Goal: Information Seeking & Learning: Learn about a topic

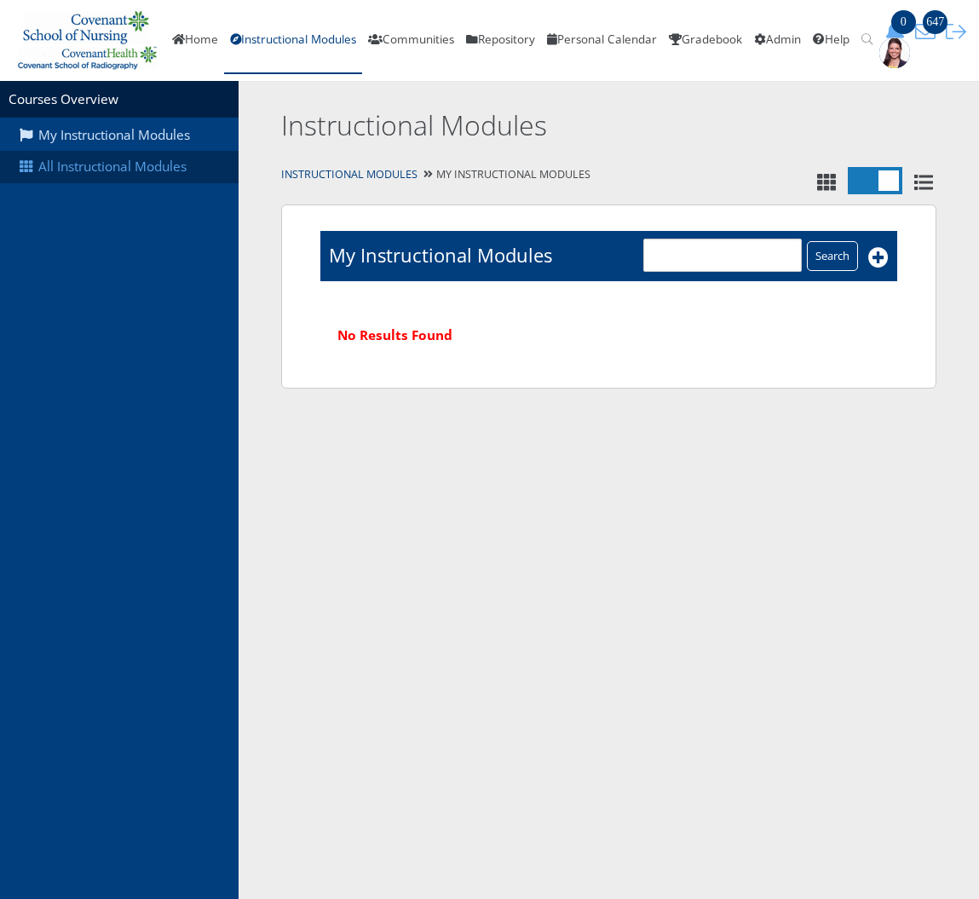
click at [134, 163] on link "All Instructional Modules" at bounding box center [119, 167] width 239 height 32
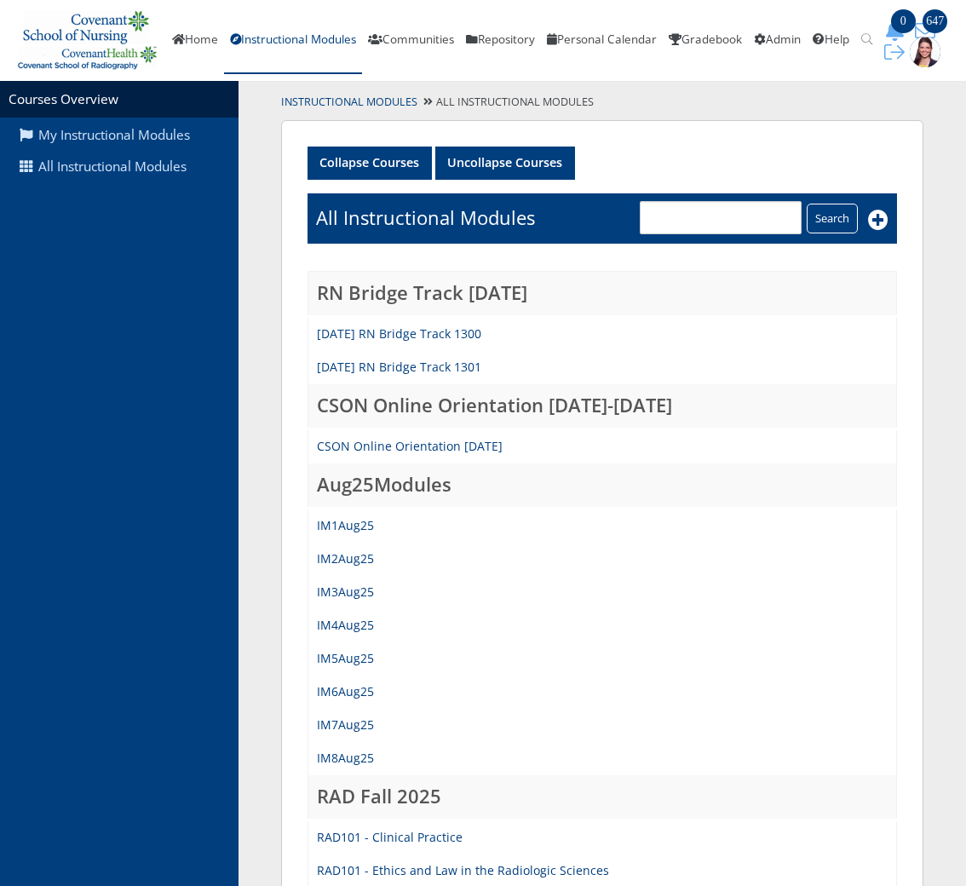
scroll to position [85, 0]
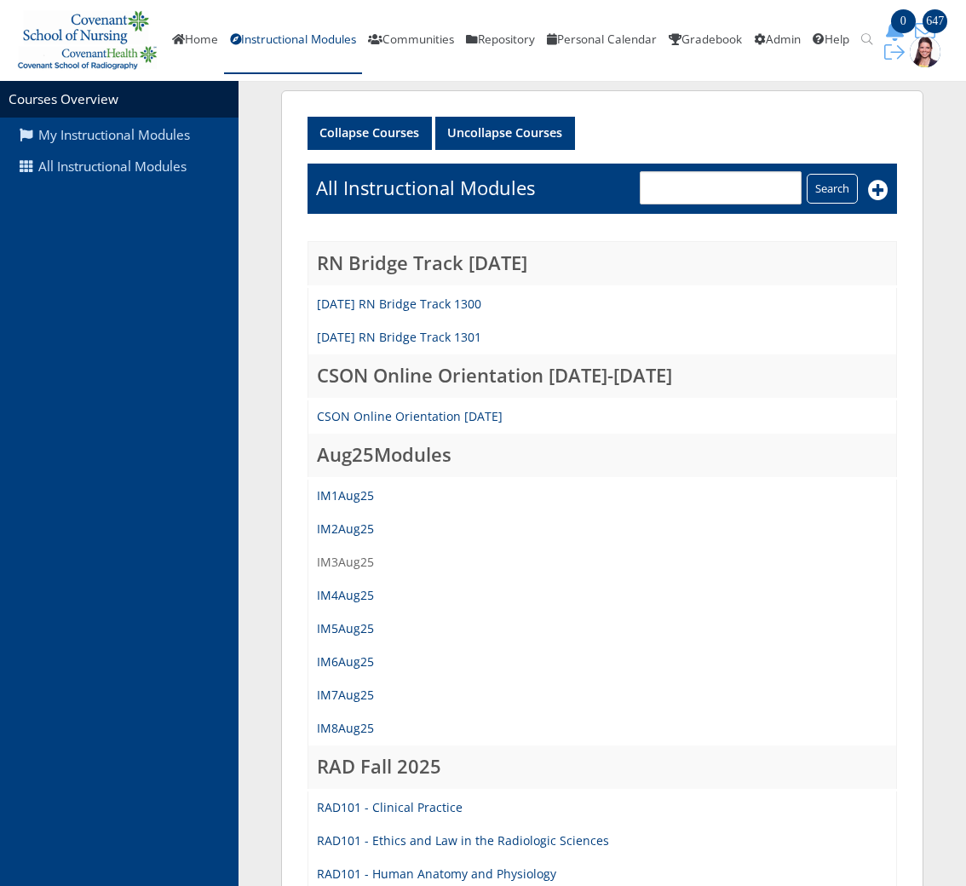
click at [351, 558] on link "IM3Aug25" at bounding box center [345, 562] width 57 height 16
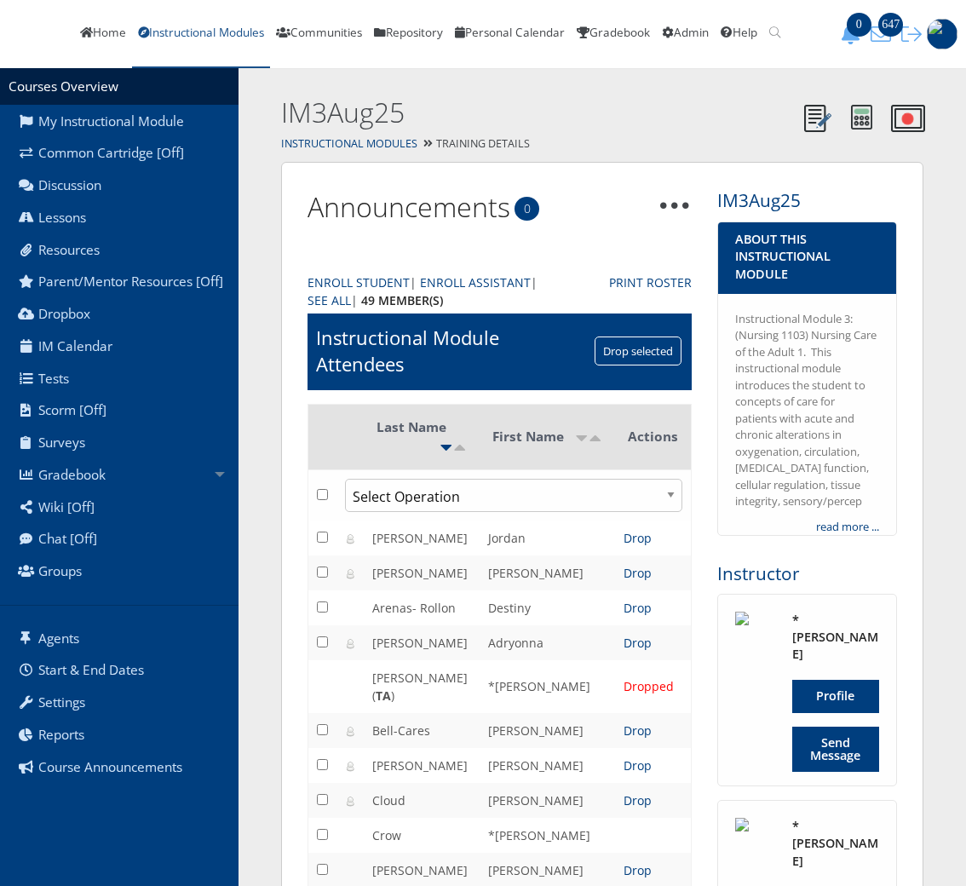
click at [270, 44] on link "Instructional Modules" at bounding box center [201, 34] width 138 height 68
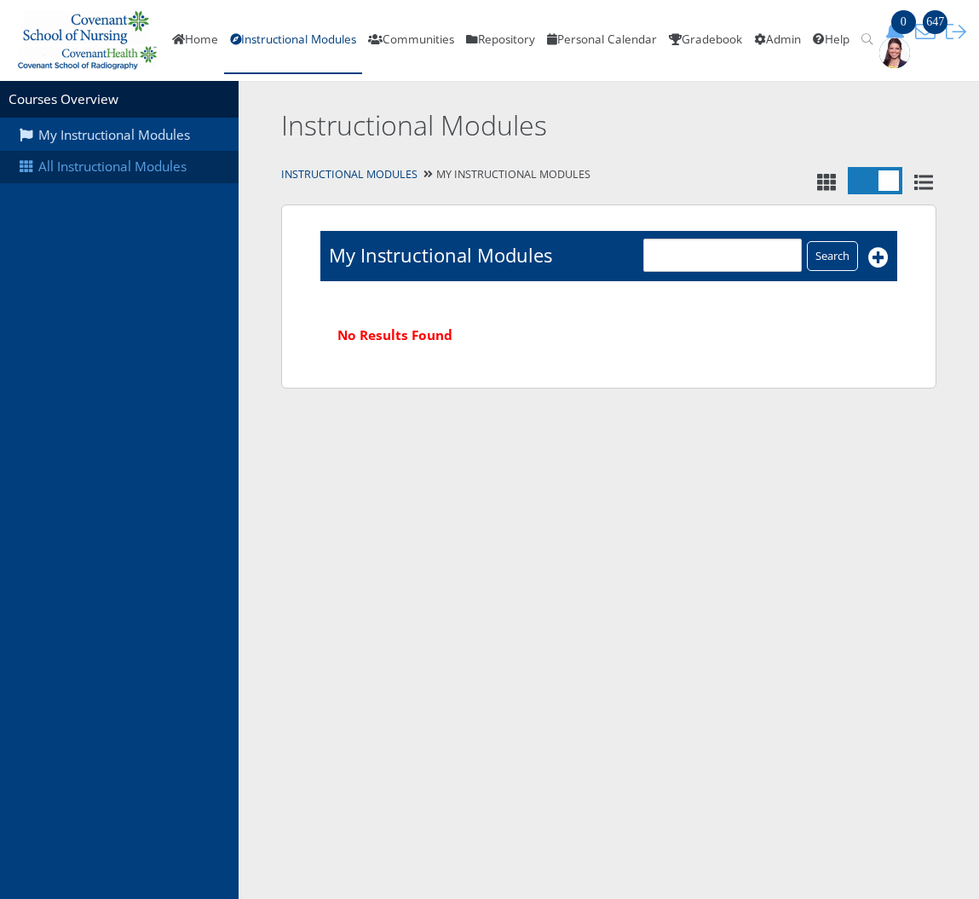
click at [163, 165] on link "All Instructional Modules" at bounding box center [119, 167] width 239 height 32
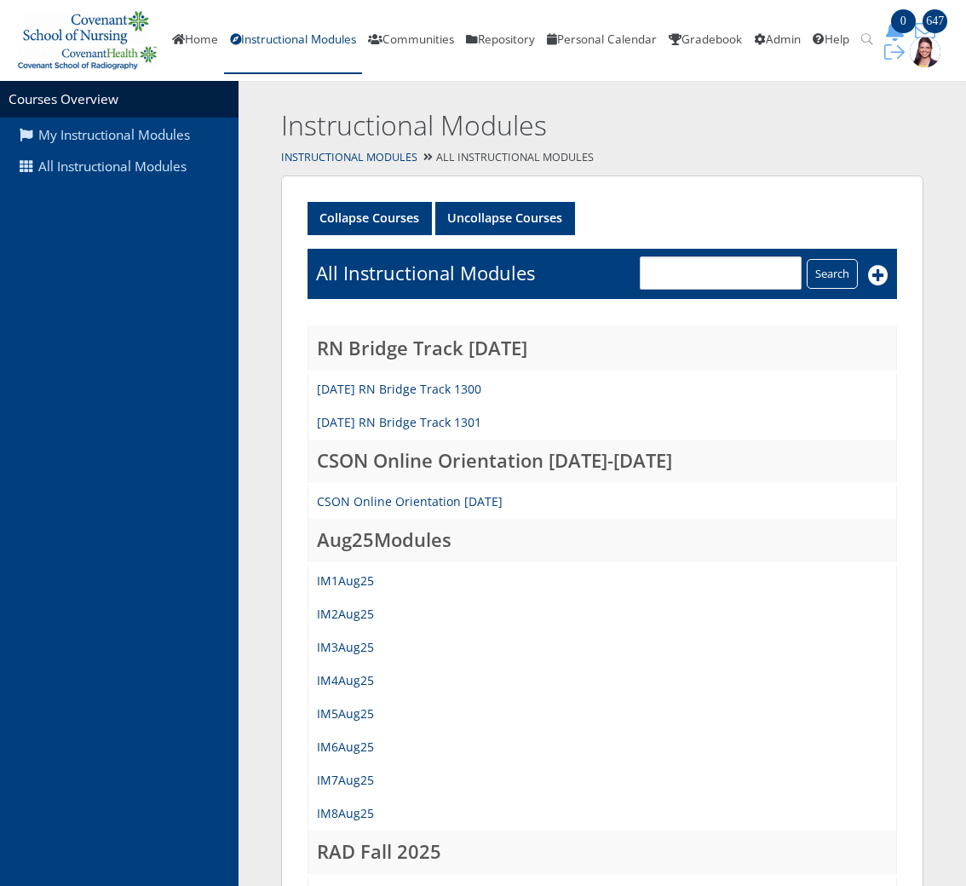
click at [373, 778] on td "IM7Aug25" at bounding box center [603, 780] width 589 height 33
click at [368, 781] on link "IM7Aug25" at bounding box center [345, 780] width 57 height 16
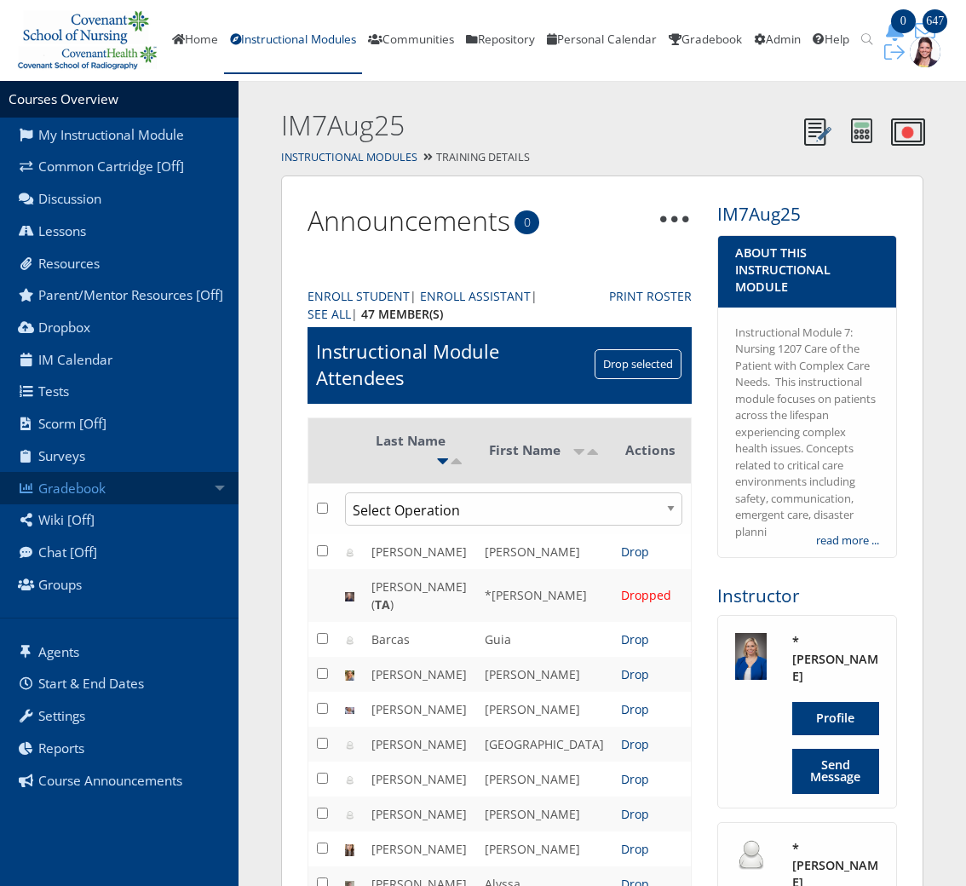
click at [84, 493] on link "Gradebook" at bounding box center [119, 488] width 239 height 32
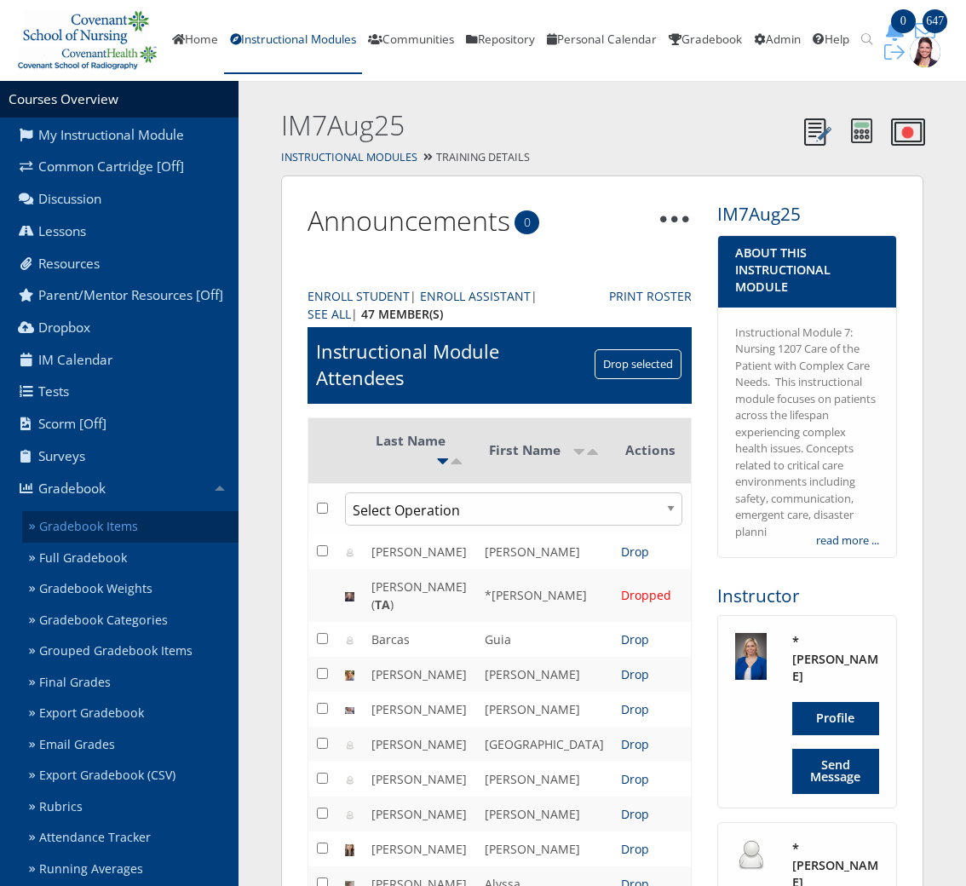
click at [78, 540] on link "Gradebook Items" at bounding box center [130, 527] width 216 height 32
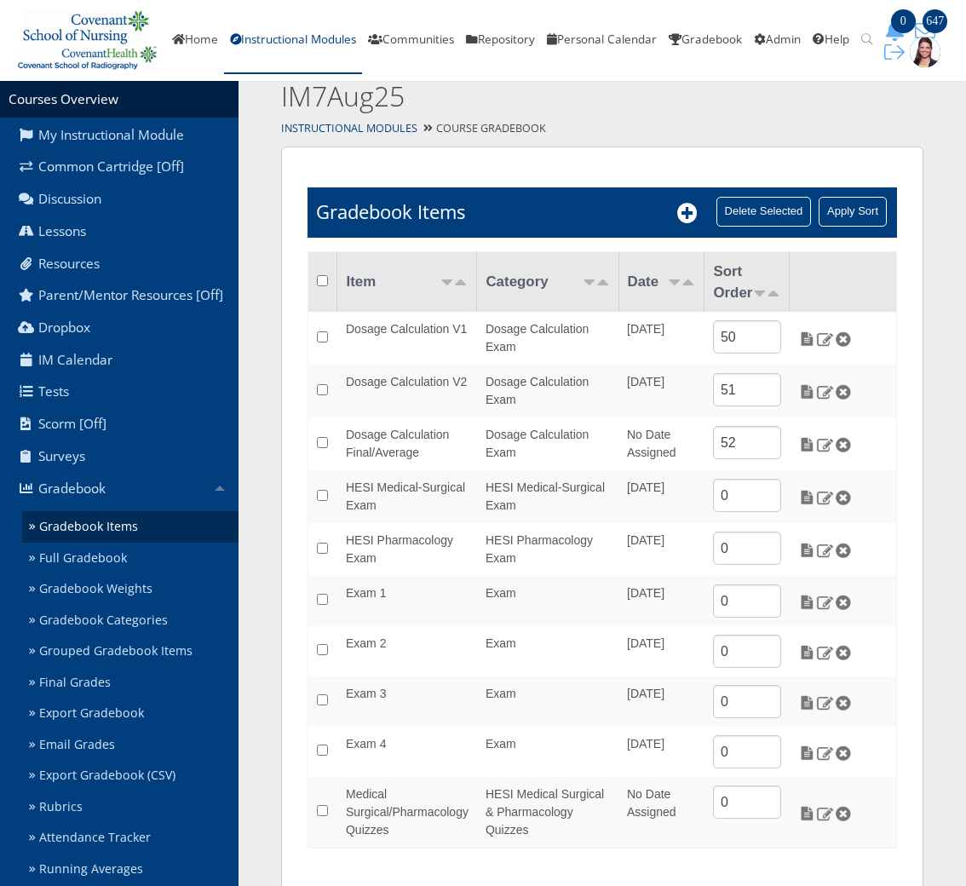
scroll to position [58, 0]
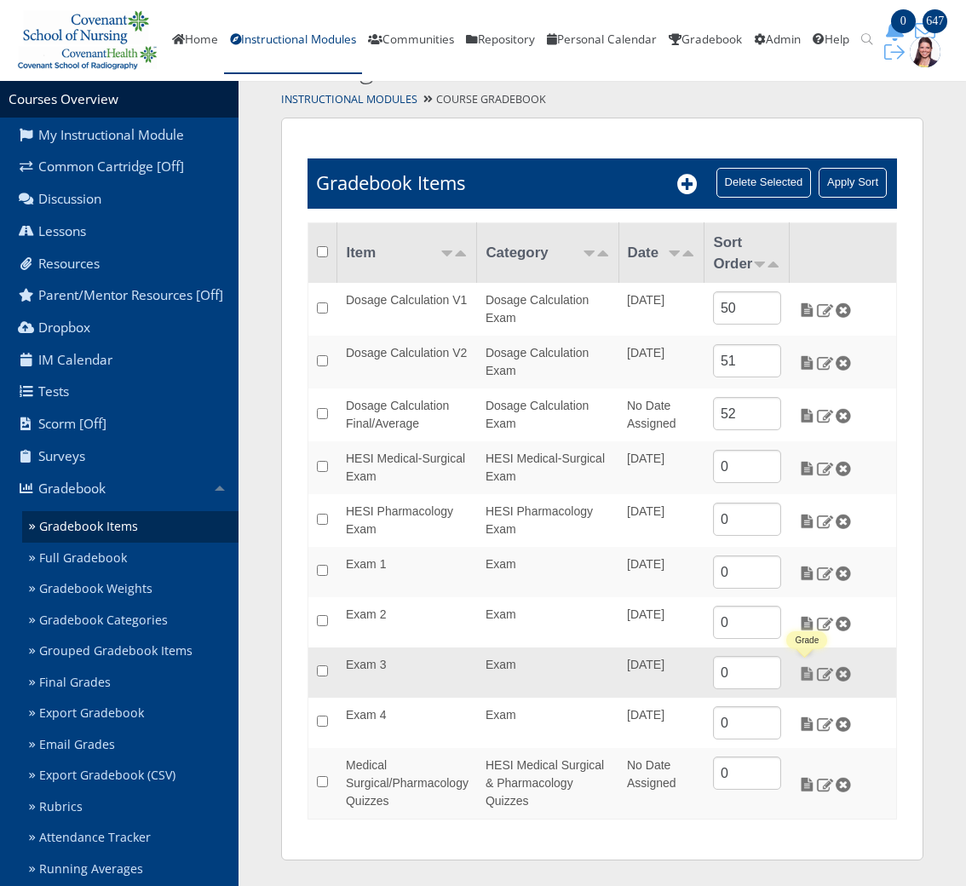
click at [806, 678] on img at bounding box center [808, 673] width 18 height 15
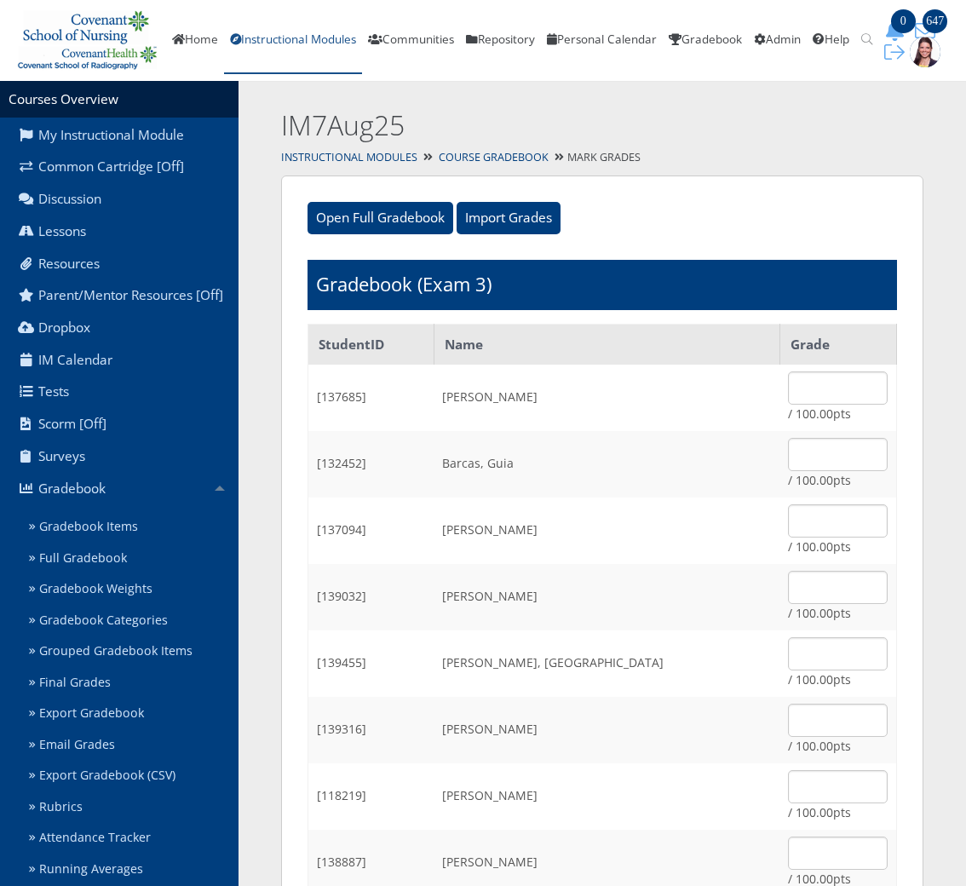
click at [301, 44] on link "Instructional Modules" at bounding box center [293, 41] width 138 height 68
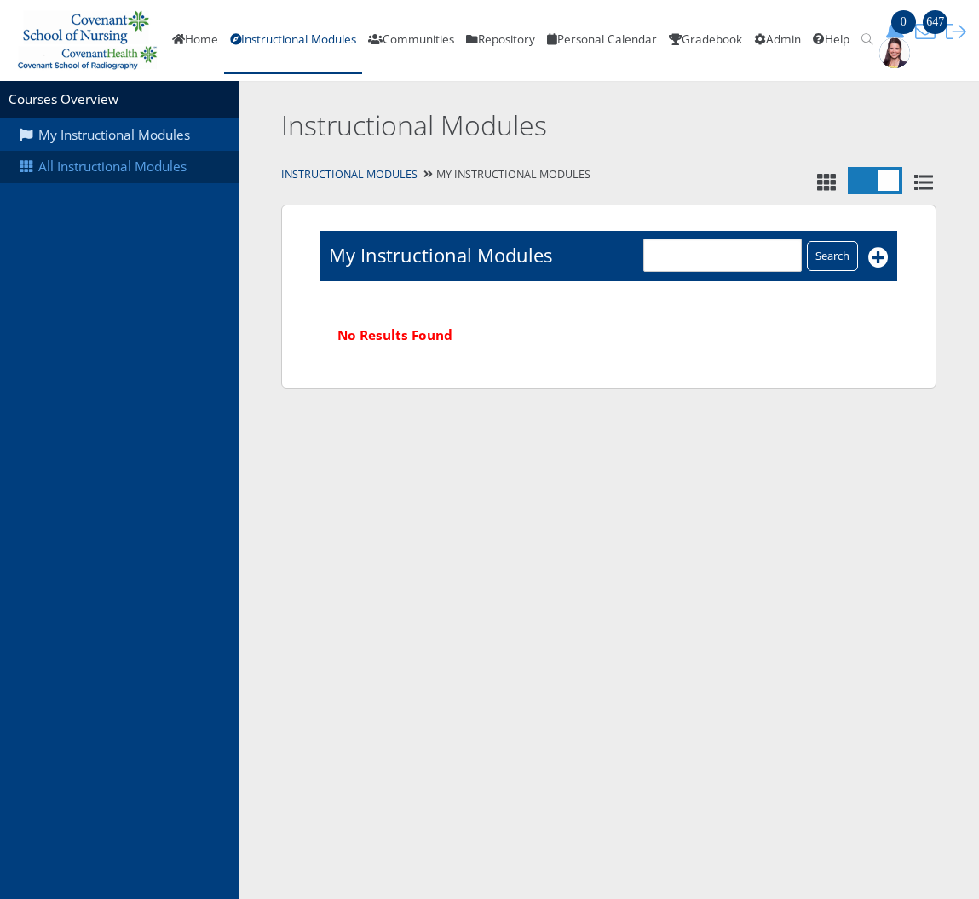
click at [119, 162] on link "All Instructional Modules" at bounding box center [119, 167] width 239 height 32
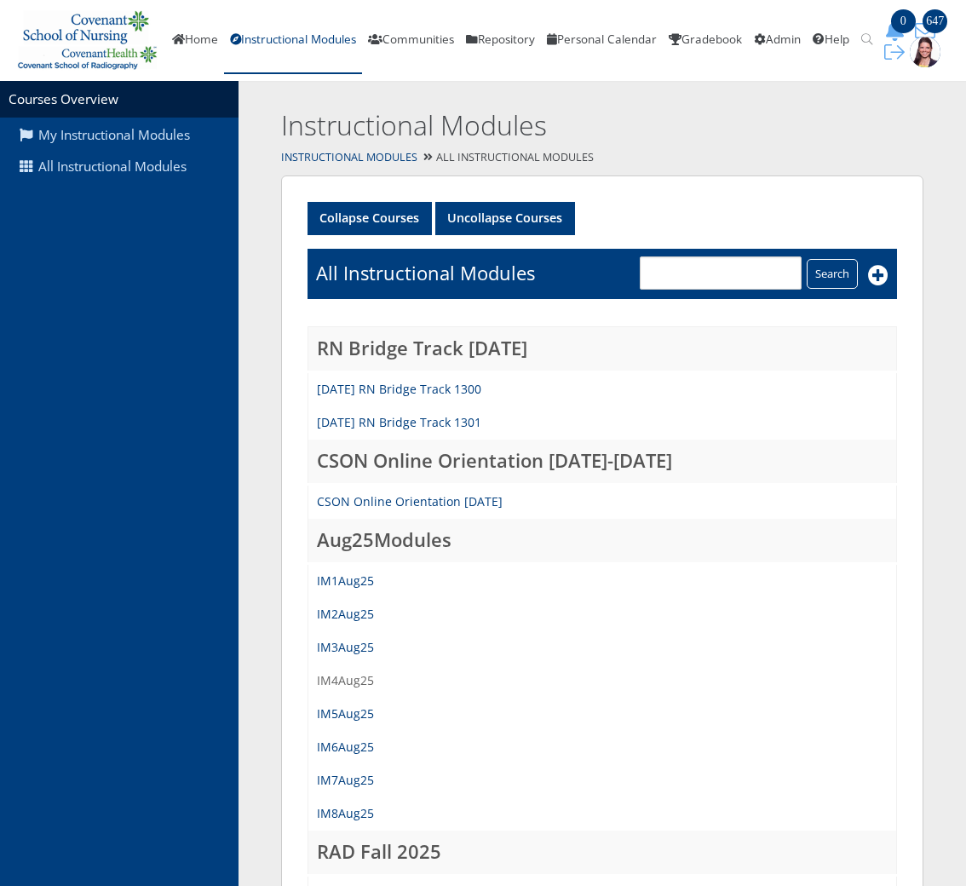
click at [348, 679] on link "IM4Aug25" at bounding box center [345, 680] width 57 height 16
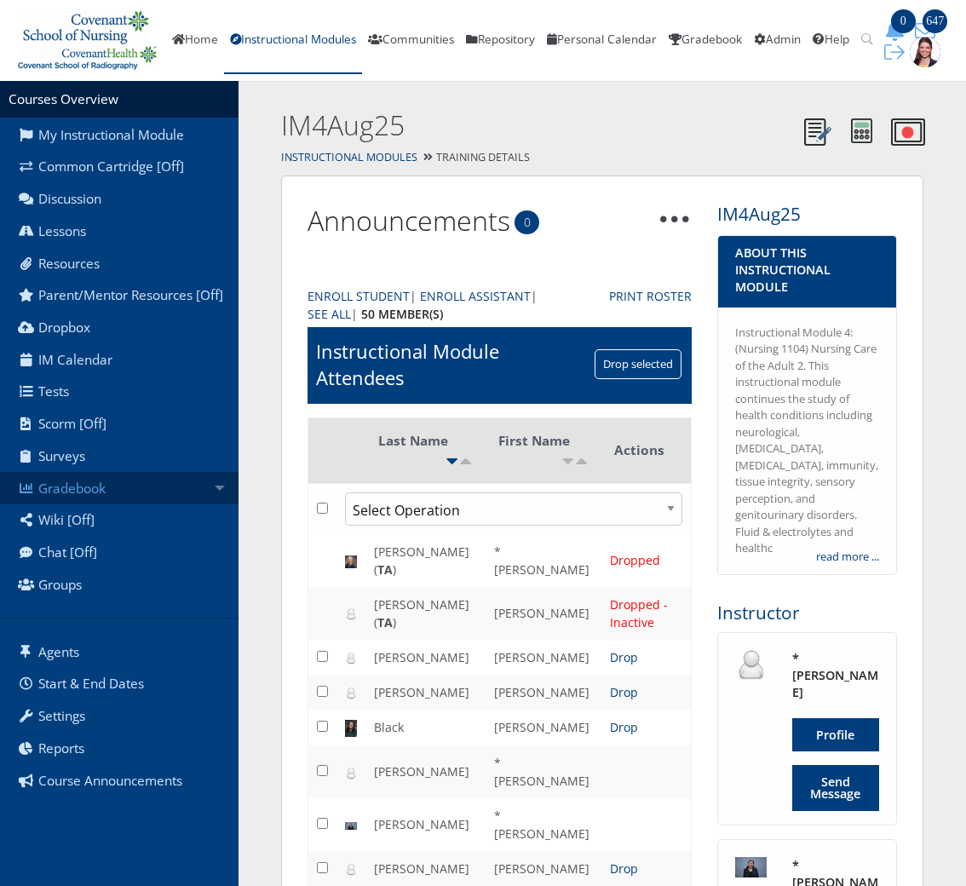
click at [80, 503] on link "Gradebook" at bounding box center [119, 488] width 239 height 32
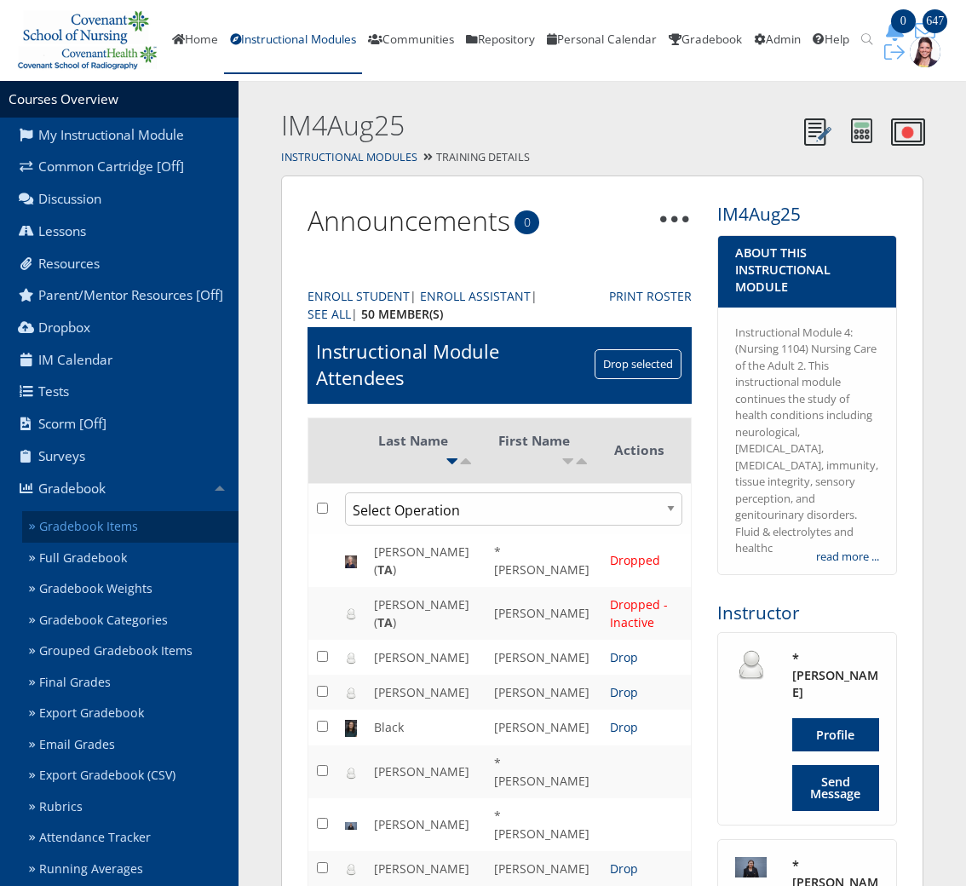
click at [98, 543] on link "Gradebook Items" at bounding box center [130, 527] width 216 height 32
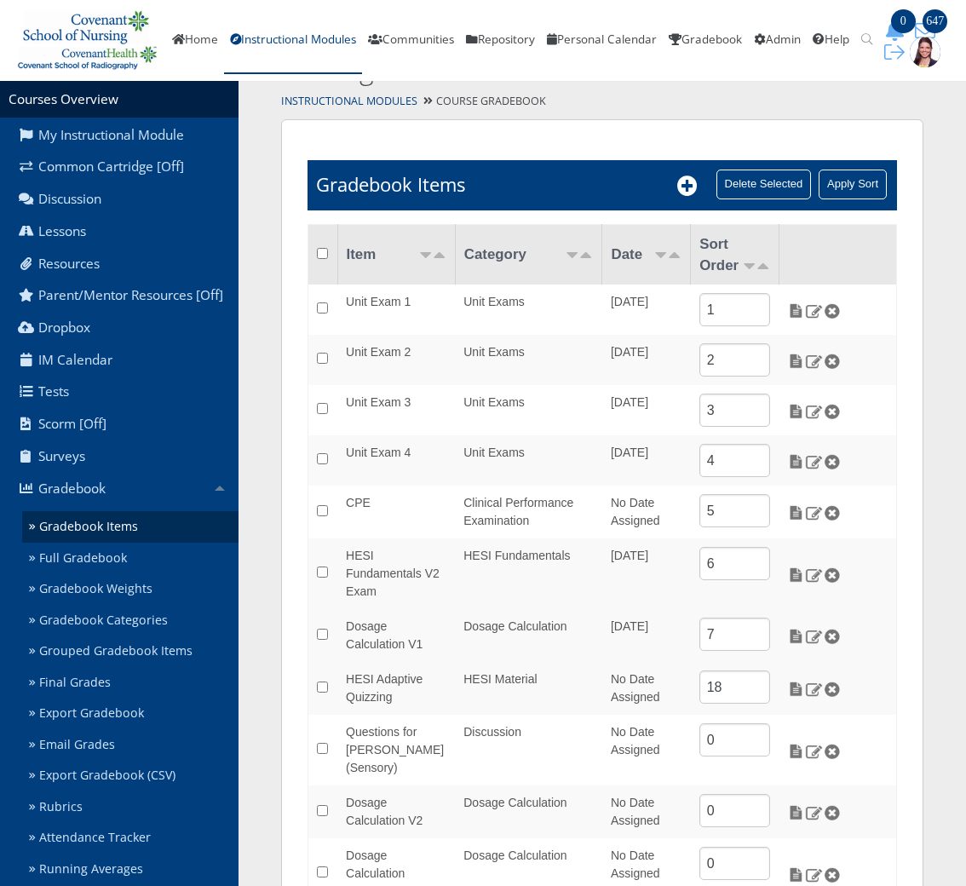
scroll to position [129, 0]
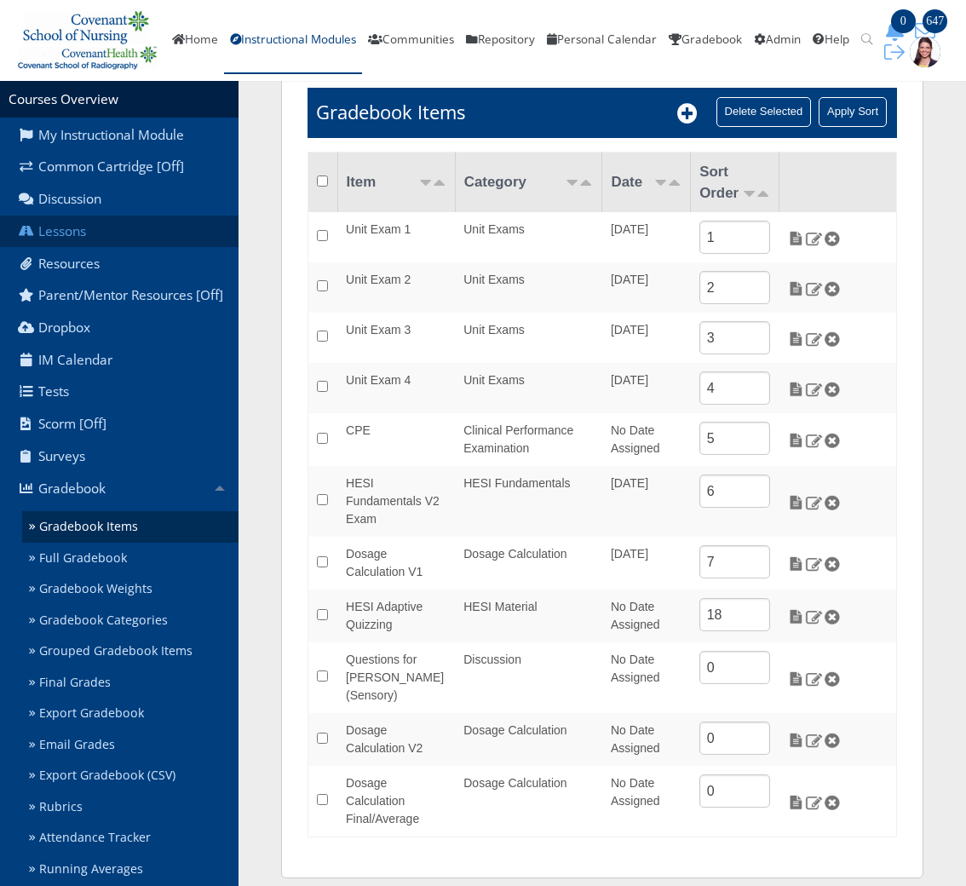
click at [73, 226] on link "Lessons" at bounding box center [119, 232] width 239 height 32
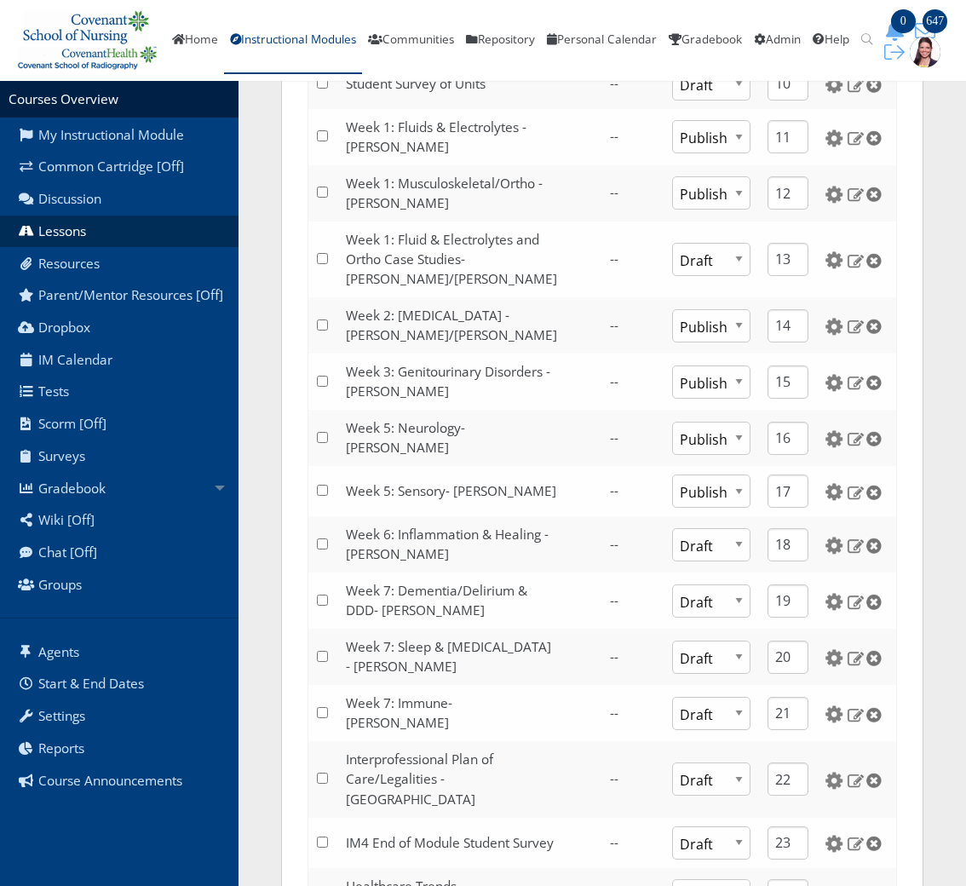
scroll to position [937, 0]
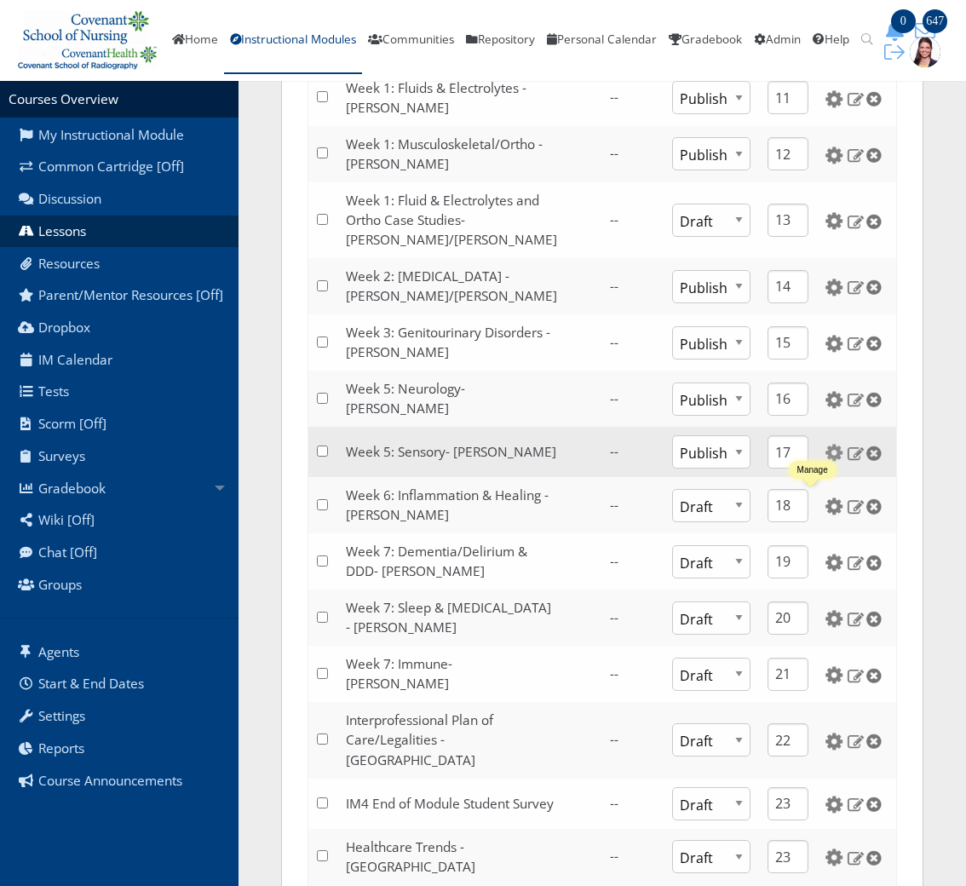
click at [826, 462] on img at bounding box center [835, 453] width 18 height 18
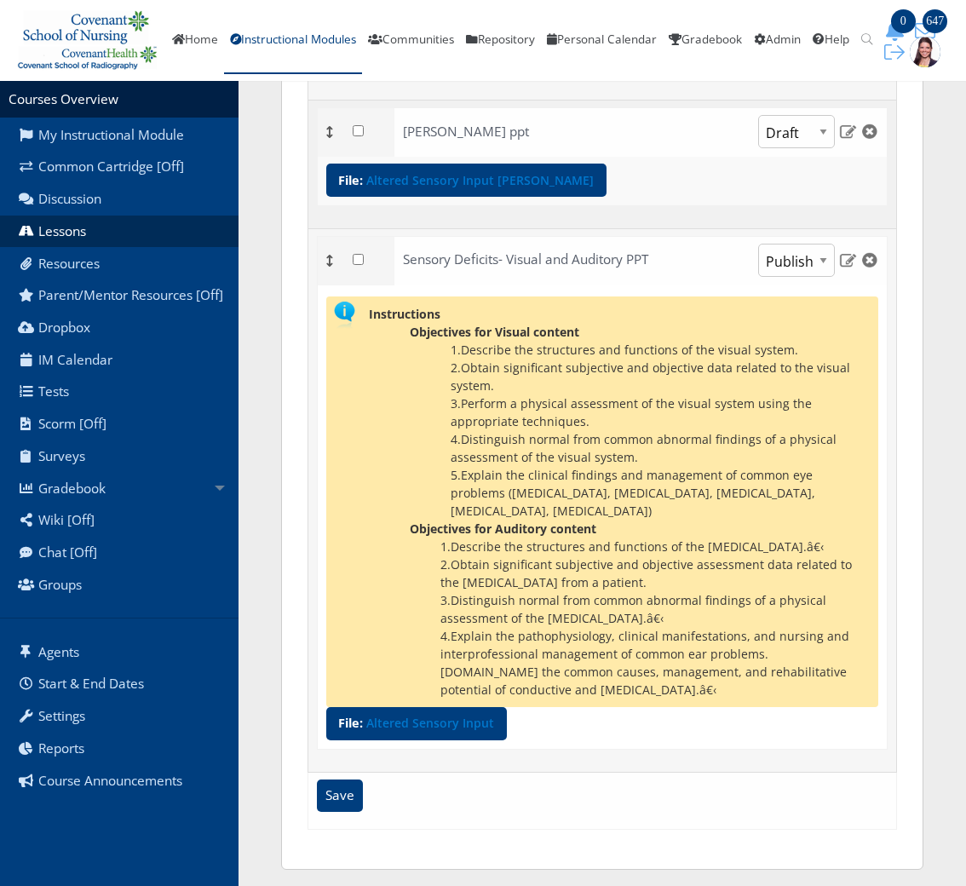
scroll to position [445, 0]
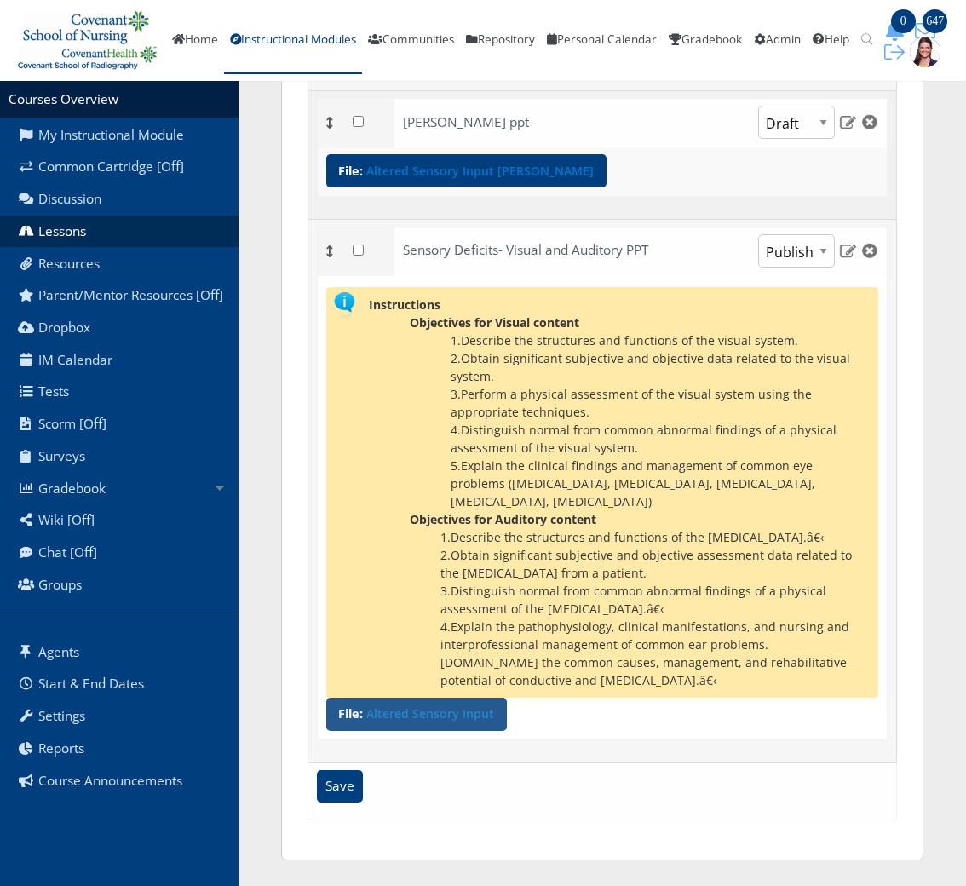
click at [424, 712] on link "Altered Sensory Input" at bounding box center [430, 714] width 128 height 12
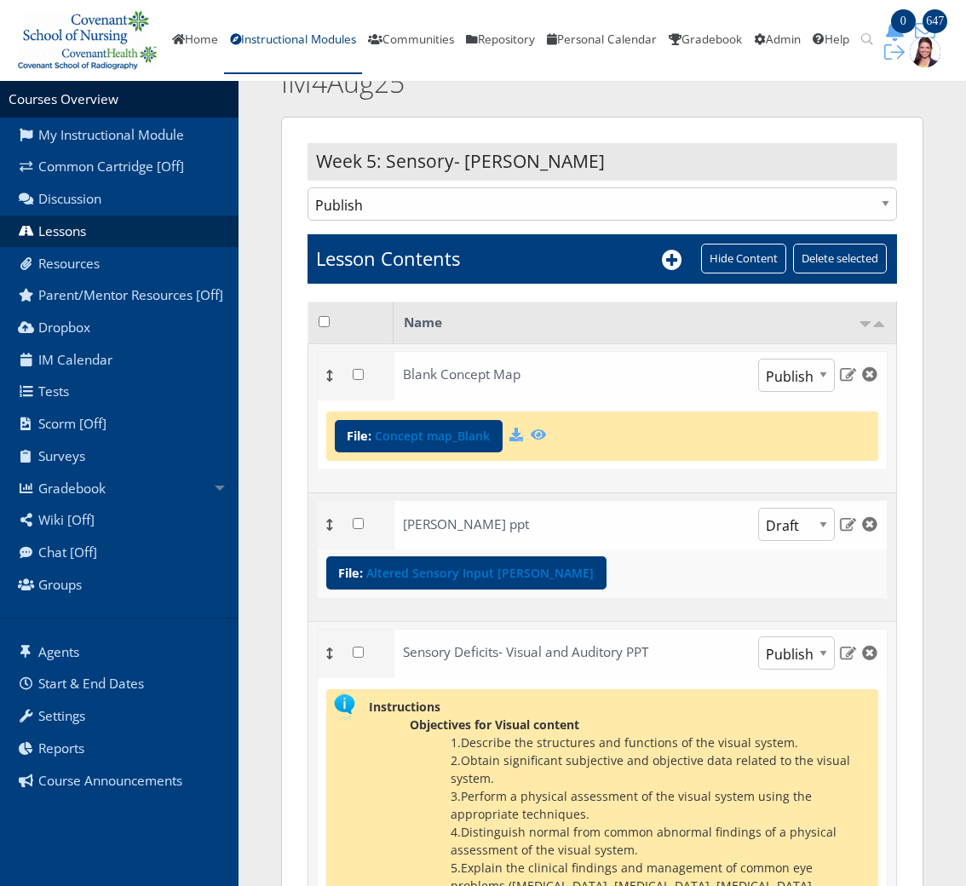
scroll to position [85, 0]
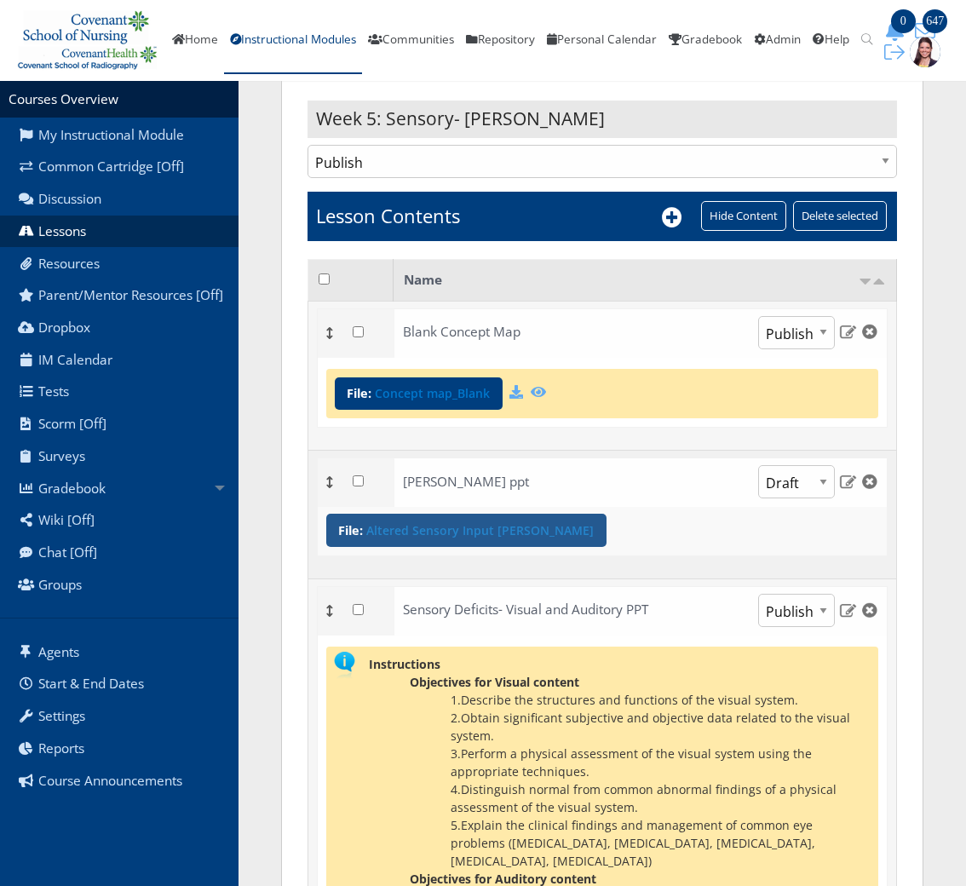
click at [447, 530] on link "Altered Sensory Input [PERSON_NAME]" at bounding box center [480, 531] width 228 height 12
